Goal: Task Accomplishment & Management: Complete application form

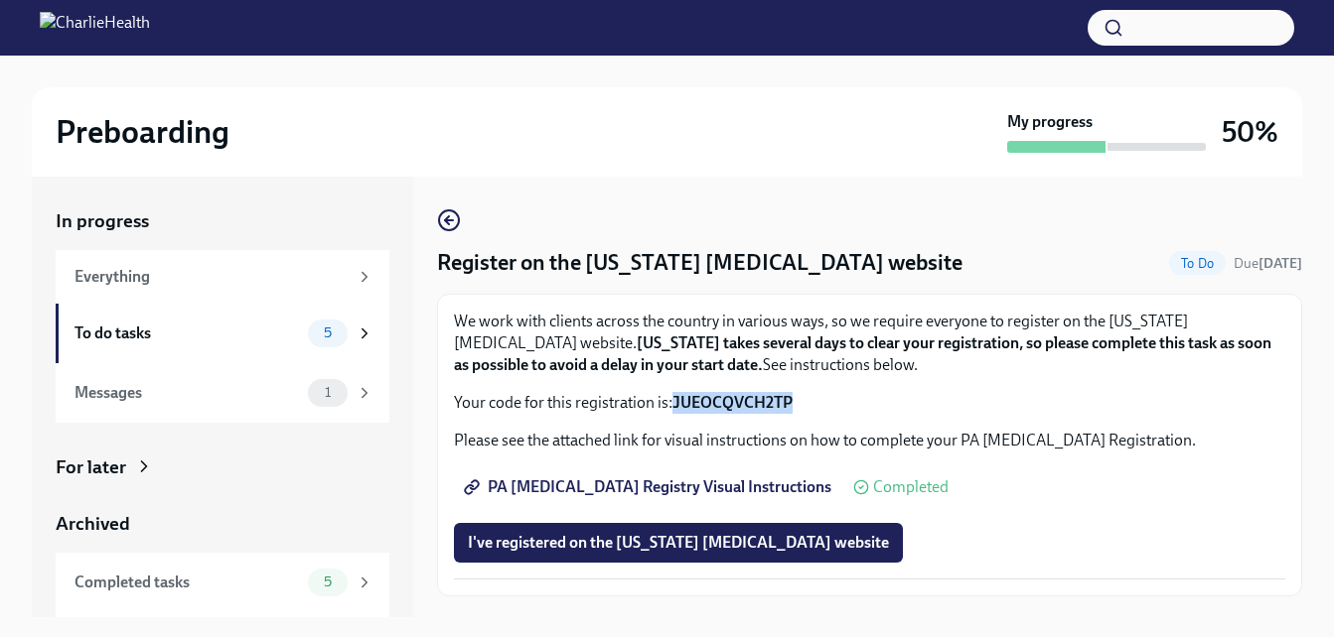
drag, startPoint x: 677, startPoint y: 400, endPoint x: 791, endPoint y: 398, distance: 114.2
click at [791, 398] on strong "JUEOCQVCH2TP" at bounding box center [732, 402] width 120 height 19
copy strong "JUEOCQVCH2TP"
click at [920, 329] on p "We work with clients across the country in various ways, so we require everyone…" at bounding box center [869, 344] width 831 height 66
click at [658, 545] on span "I've registered on the [US_STATE] [MEDICAL_DATA] website" at bounding box center [678, 543] width 421 height 20
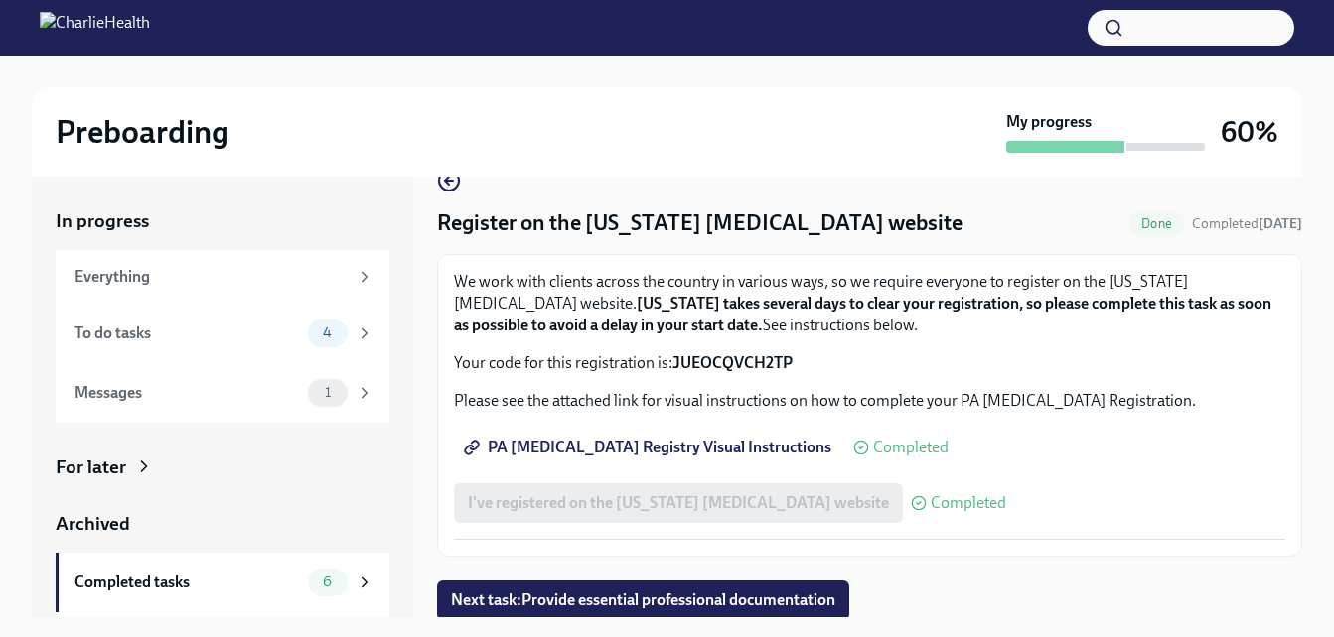
scroll to position [43, 0]
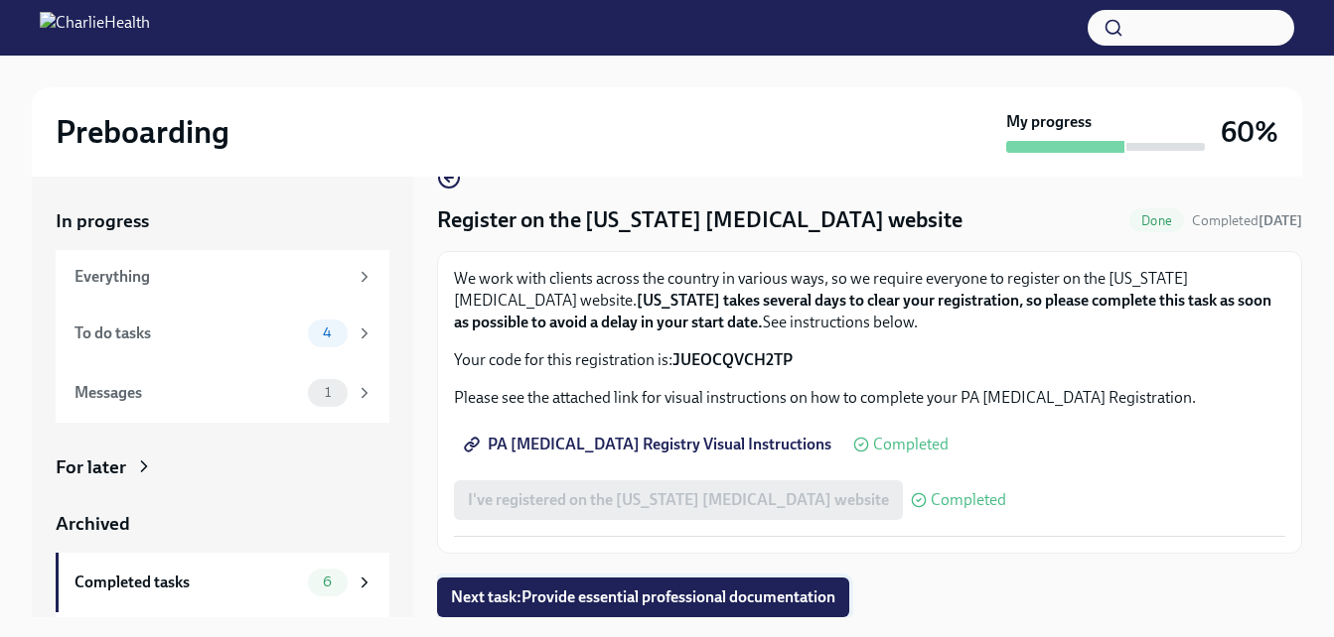
click at [709, 594] on span "Next task : Provide essential professional documentation" at bounding box center [643, 598] width 384 height 20
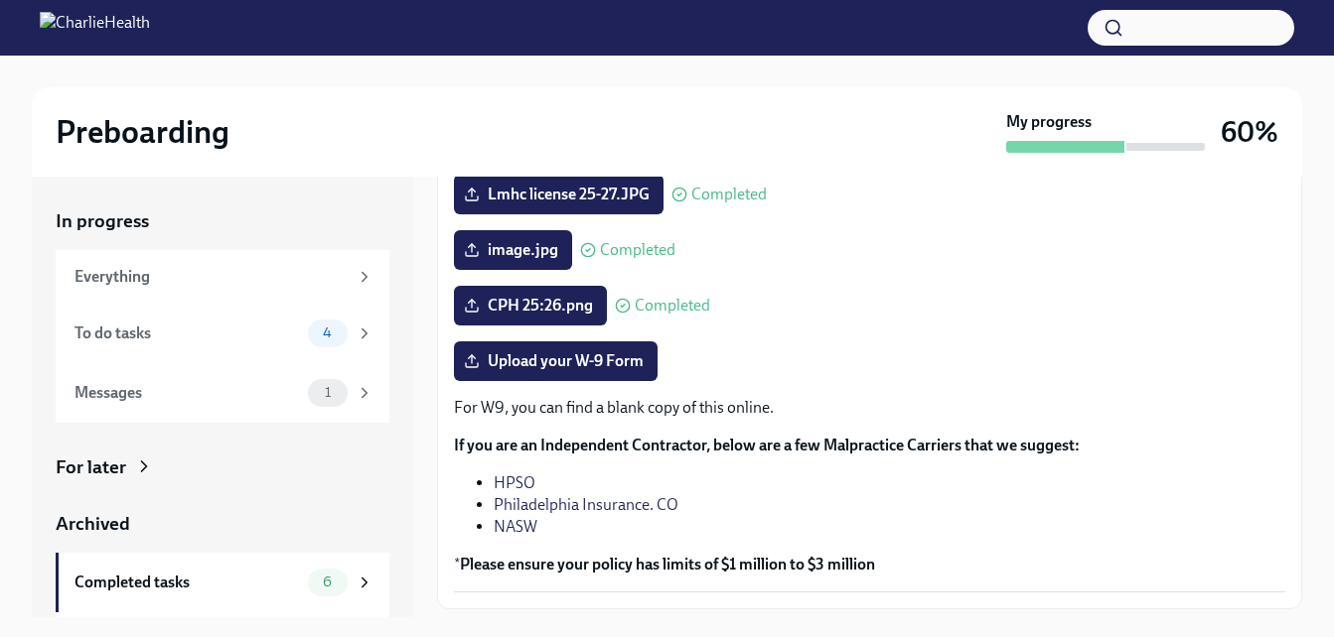
scroll to position [424, 0]
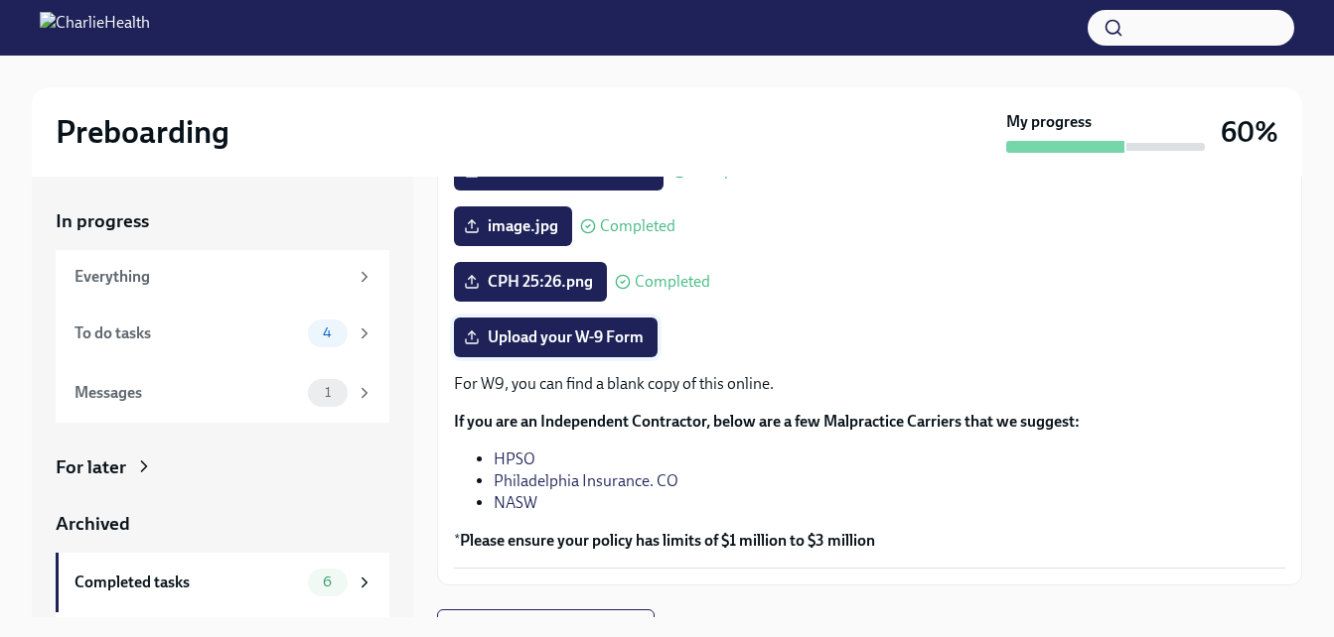
click at [520, 338] on span "Upload your W-9 Form" at bounding box center [556, 338] width 176 height 20
click at [0, 0] on input "Upload your W-9 Form" at bounding box center [0, 0] width 0 height 0
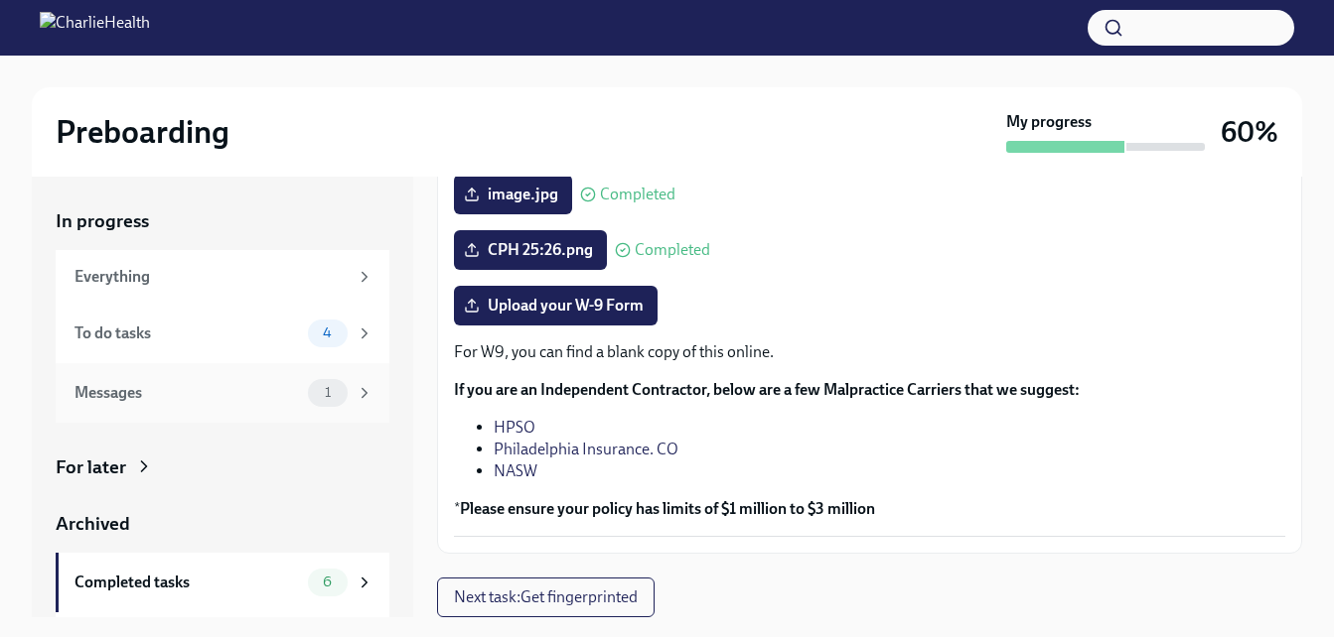
click at [322, 385] on span "1" at bounding box center [328, 392] width 30 height 15
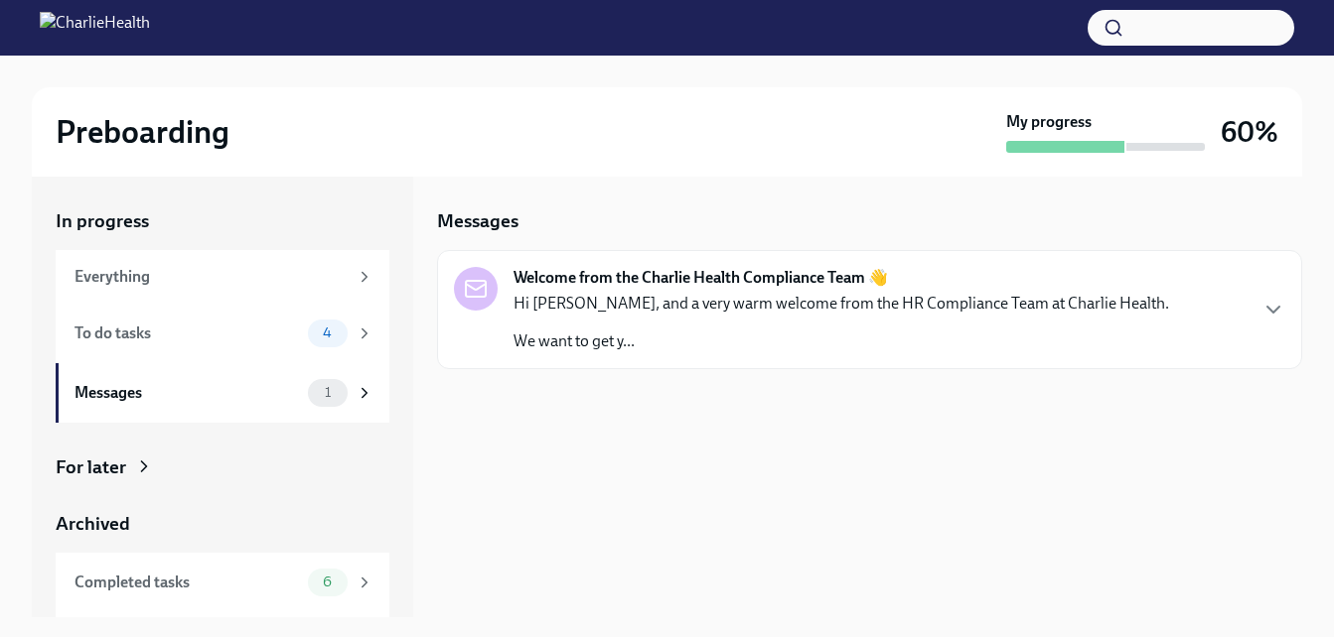
click at [617, 303] on p "Hi [PERSON_NAME], and a very warm welcome from the HR Compliance Team at Charli…" at bounding box center [840, 304] width 655 height 22
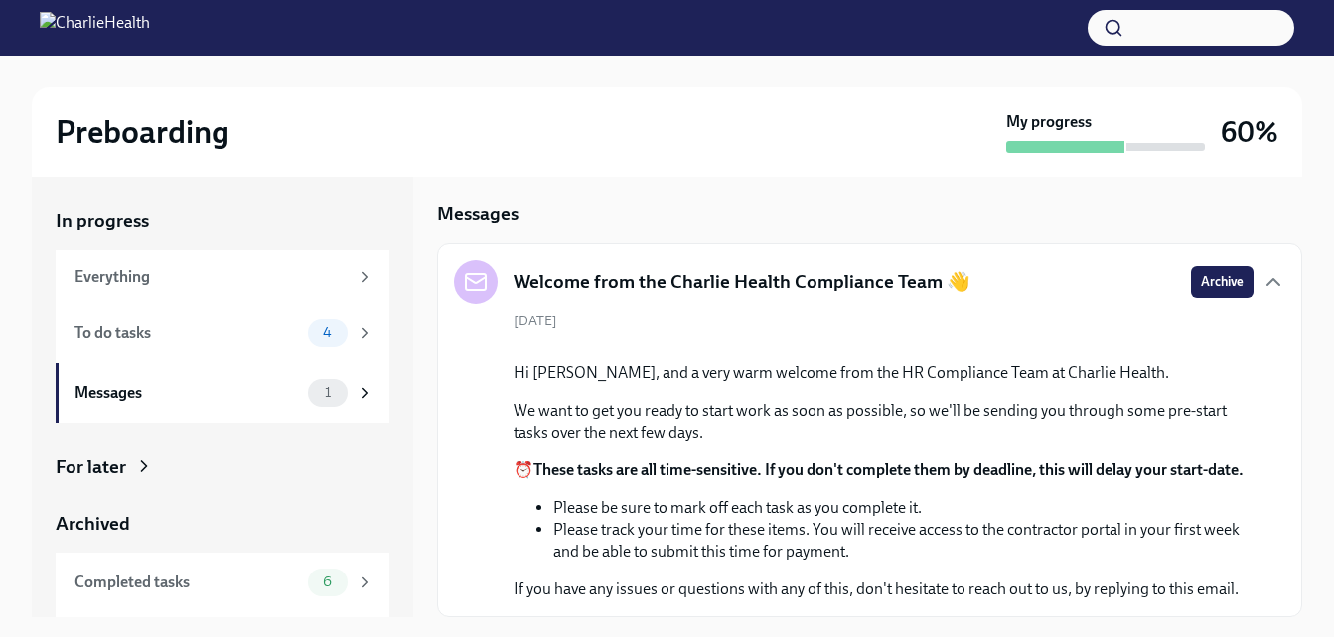
scroll to position [259, 0]
click at [208, 339] on div "To do tasks" at bounding box center [186, 334] width 225 height 22
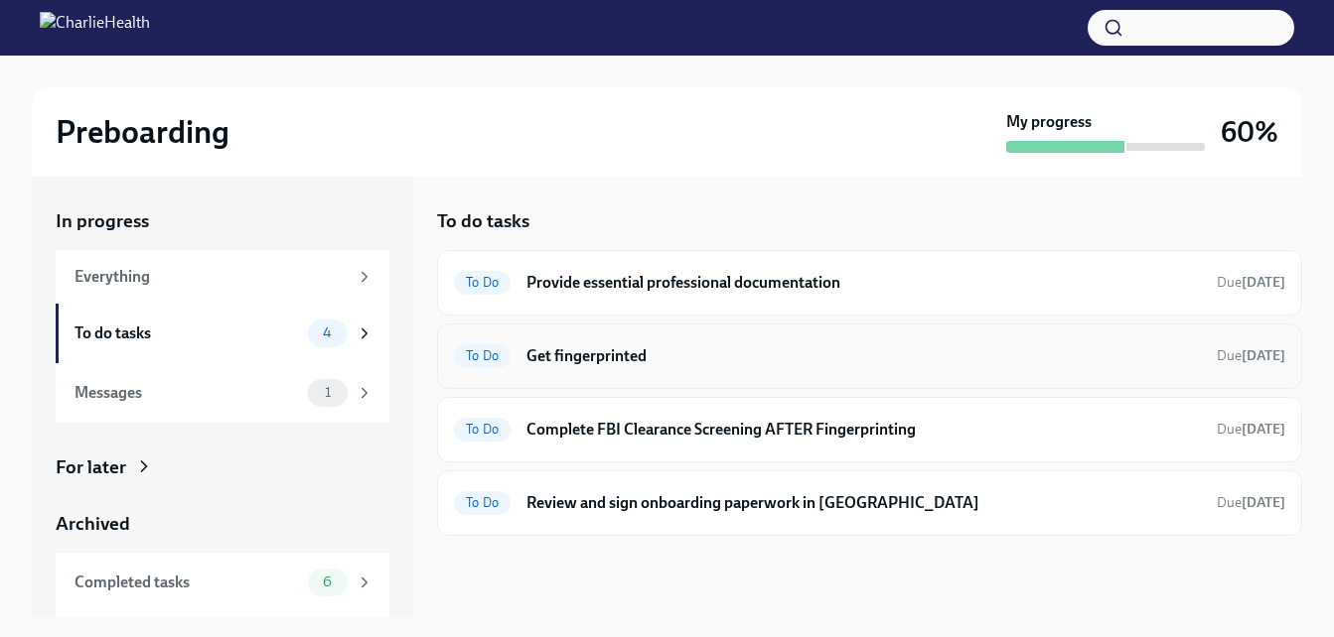
click at [683, 357] on h6 "Get fingerprinted" at bounding box center [863, 357] width 674 height 22
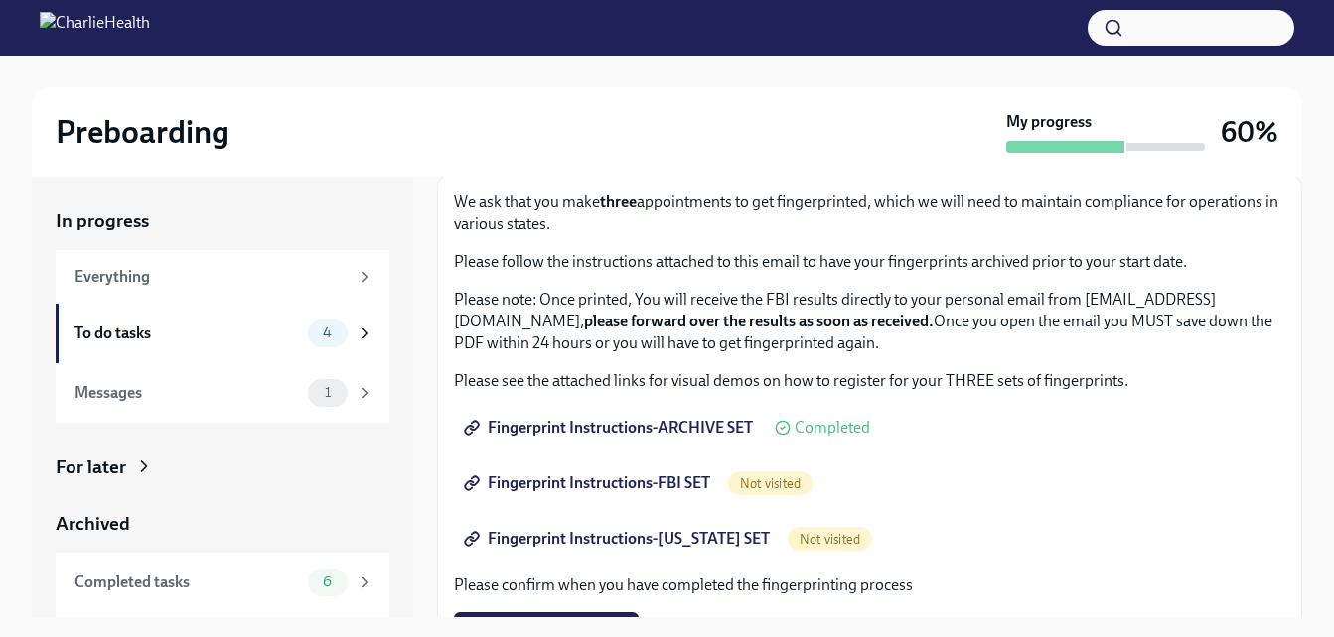
scroll to position [159, 0]
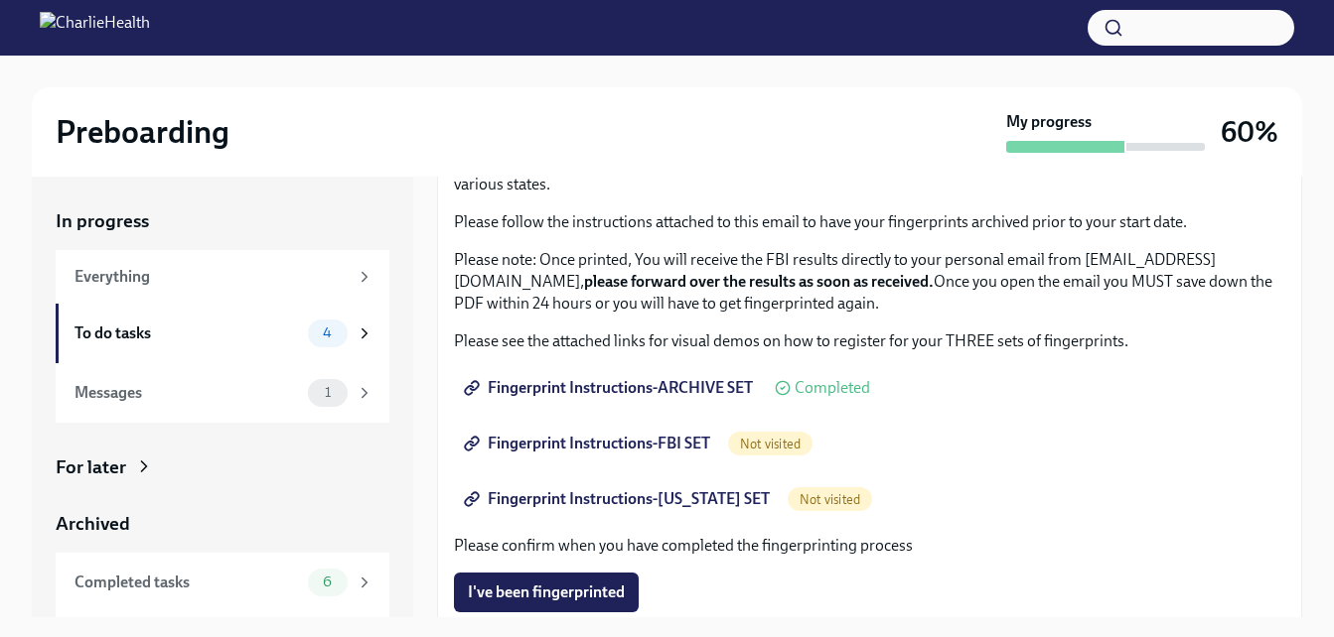
click at [618, 489] on link "Fingerprint Instructions-[US_STATE] SET" at bounding box center [619, 500] width 330 height 40
